Goal: Information Seeking & Learning: Find specific fact

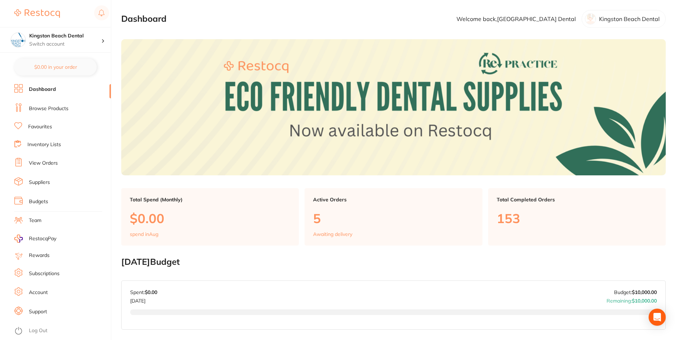
click at [41, 106] on link "Browse Products" at bounding box center [49, 108] width 40 height 7
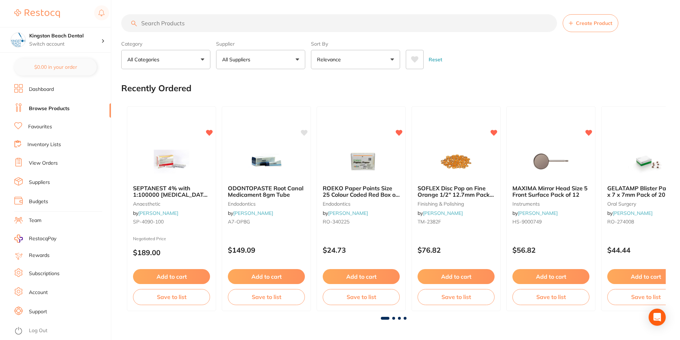
click at [188, 21] on input "search" at bounding box center [339, 23] width 436 height 18
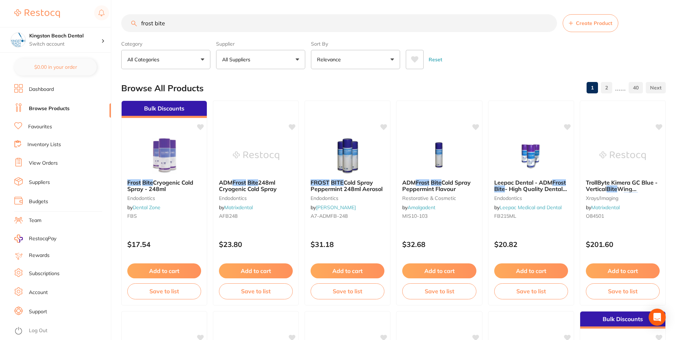
drag, startPoint x: 220, startPoint y: 16, endPoint x: 52, endPoint y: 21, distance: 168.1
click at [52, 21] on div "$96.80 Kingston Beach Dental Switch account Kingston Beach Dental $0.00 in your…" at bounding box center [340, 170] width 680 height 340
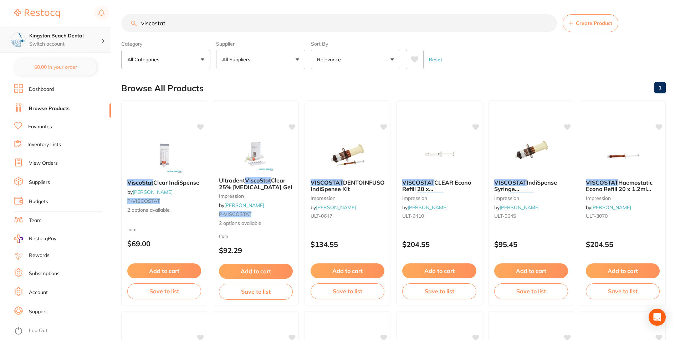
scroll to position [0, 0]
drag, startPoint x: 104, startPoint y: 34, endPoint x: 67, endPoint y: 35, distance: 37.1
click at [67, 35] on div "$96.80 Kingston Beach Dental Switch account Kingston Beach Dental $0.00 in your…" at bounding box center [340, 170] width 680 height 340
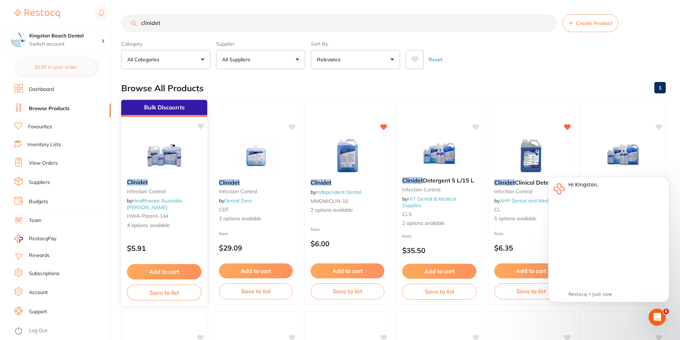
scroll to position [0, 0]
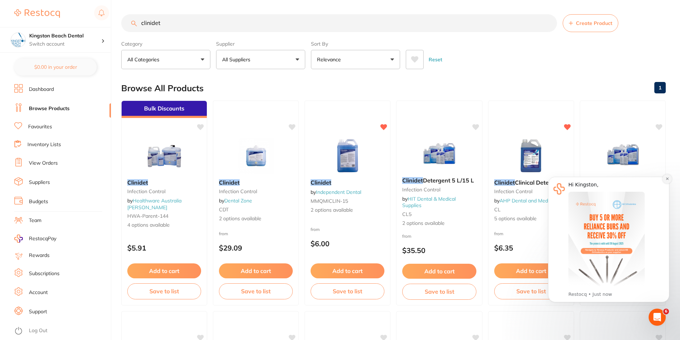
click at [667, 179] on icon "Dismiss notification" at bounding box center [667, 179] width 2 height 2
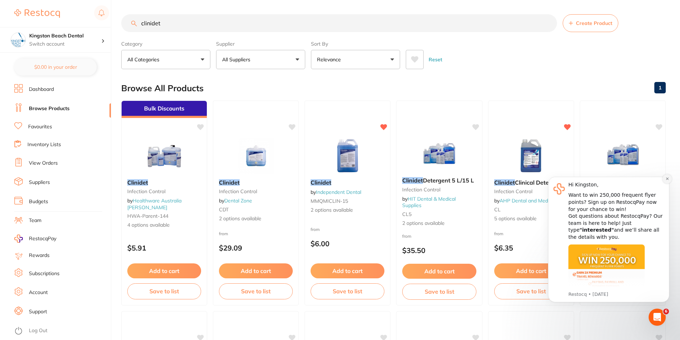
click at [667, 179] on icon "Dismiss notification" at bounding box center [667, 179] width 2 height 2
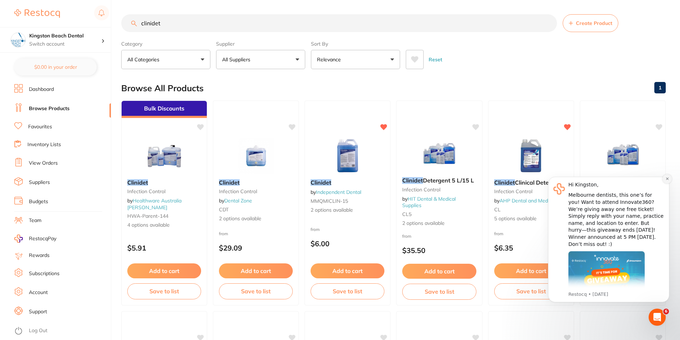
click at [666, 180] on icon "Dismiss notification" at bounding box center [667, 179] width 2 height 2
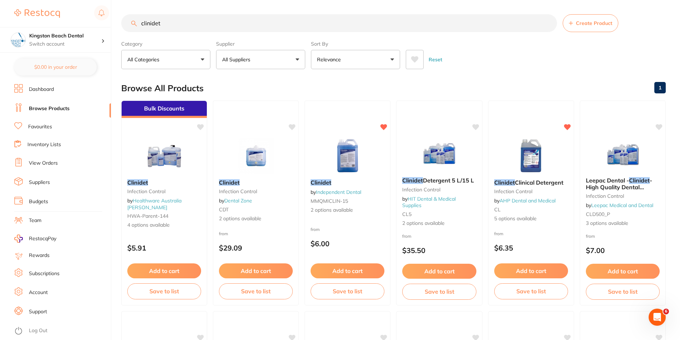
drag, startPoint x: 212, startPoint y: 22, endPoint x: 42, endPoint y: 22, distance: 169.1
click at [42, 22] on div "$96.80 Kingston Beach Dental Switch account Kingston Beach Dental $0.00 in your…" at bounding box center [340, 170] width 680 height 340
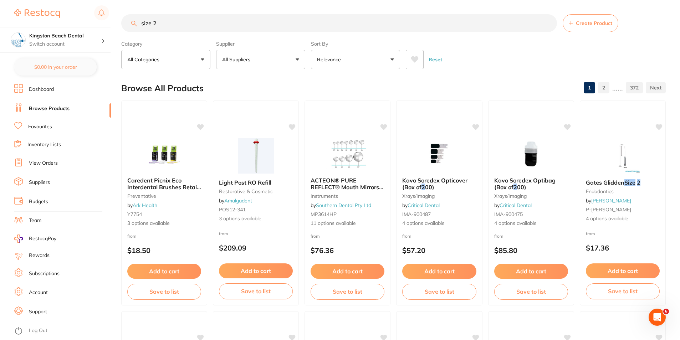
click at [413, 58] on icon at bounding box center [414, 59] width 7 height 6
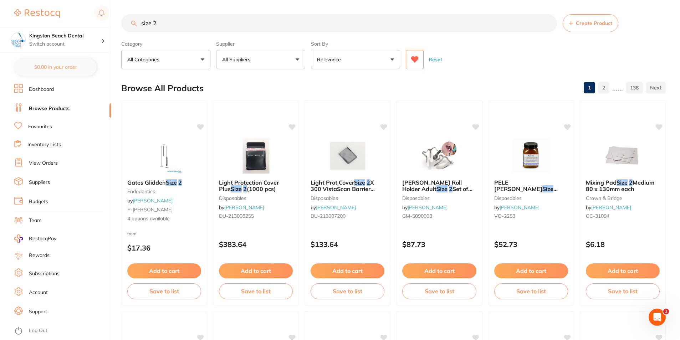
click at [190, 24] on input "size 2" at bounding box center [339, 23] width 436 height 18
click at [164, 21] on input "size 2" at bounding box center [339, 23] width 436 height 18
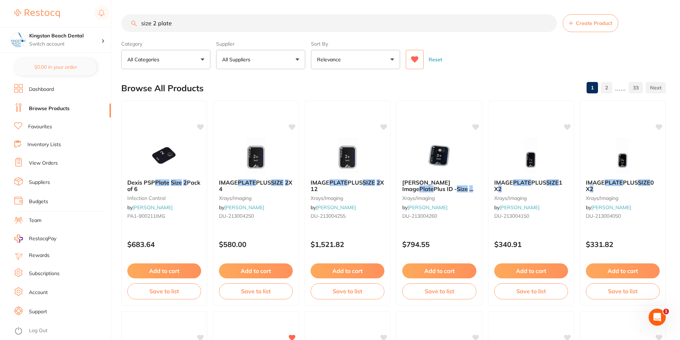
click at [417, 62] on icon at bounding box center [415, 59] width 8 height 7
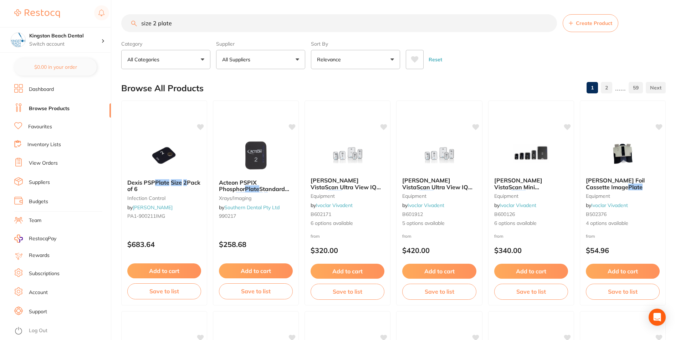
click at [415, 57] on icon at bounding box center [415, 59] width 8 height 7
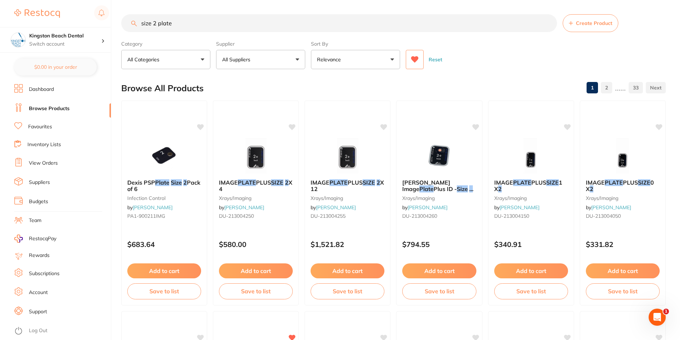
drag, startPoint x: 183, startPoint y: 24, endPoint x: 64, endPoint y: 17, distance: 119.3
click at [64, 17] on div "$96.80 Kingston Beach Dental Switch account Kingston Beach Dental $0.00 in your…" at bounding box center [340, 170] width 680 height 340
click at [409, 62] on button at bounding box center [415, 59] width 18 height 19
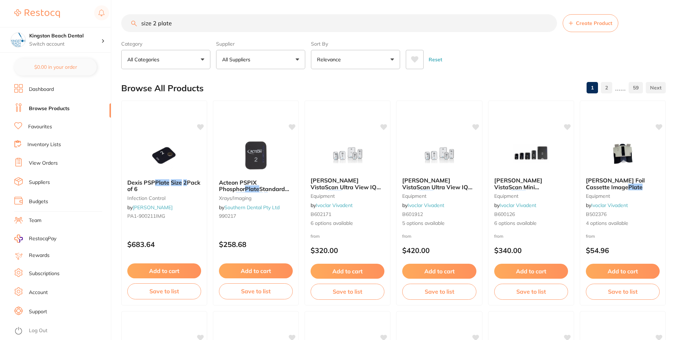
click at [193, 26] on input "size 2 plate" at bounding box center [339, 23] width 436 height 18
drag, startPoint x: 189, startPoint y: 25, endPoint x: 104, endPoint y: 25, distance: 84.9
click at [104, 25] on div "$96.80 Kingston Beach Dental Switch account Kingston Beach Dental $0.00 in your…" at bounding box center [340, 170] width 680 height 340
type input "endo sponge"
